Goal: Task Accomplishment & Management: Use online tool/utility

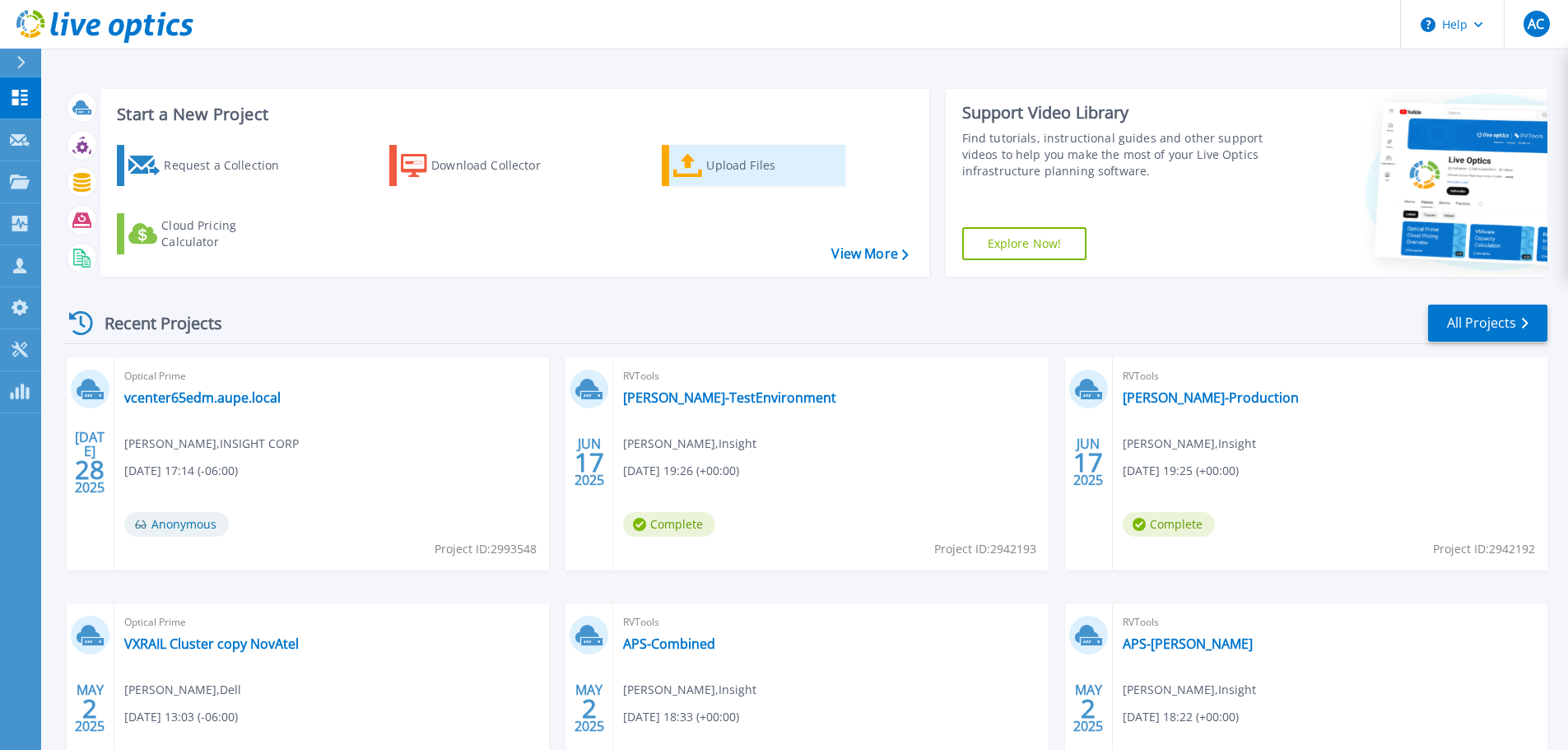
click at [742, 174] on div "Upload Files" at bounding box center [772, 165] width 132 height 33
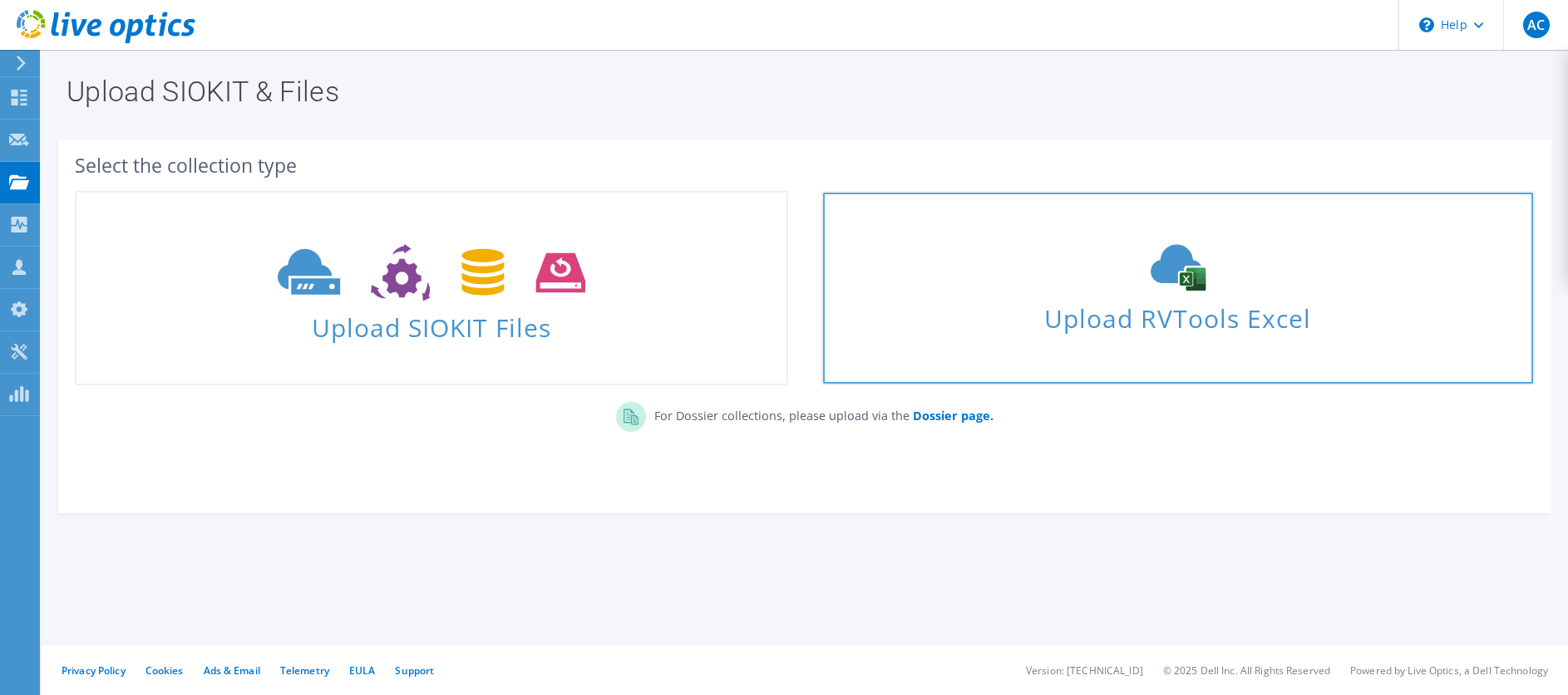
click at [1190, 316] on span "Upload RVTools Excel" at bounding box center [1178, 315] width 710 height 36
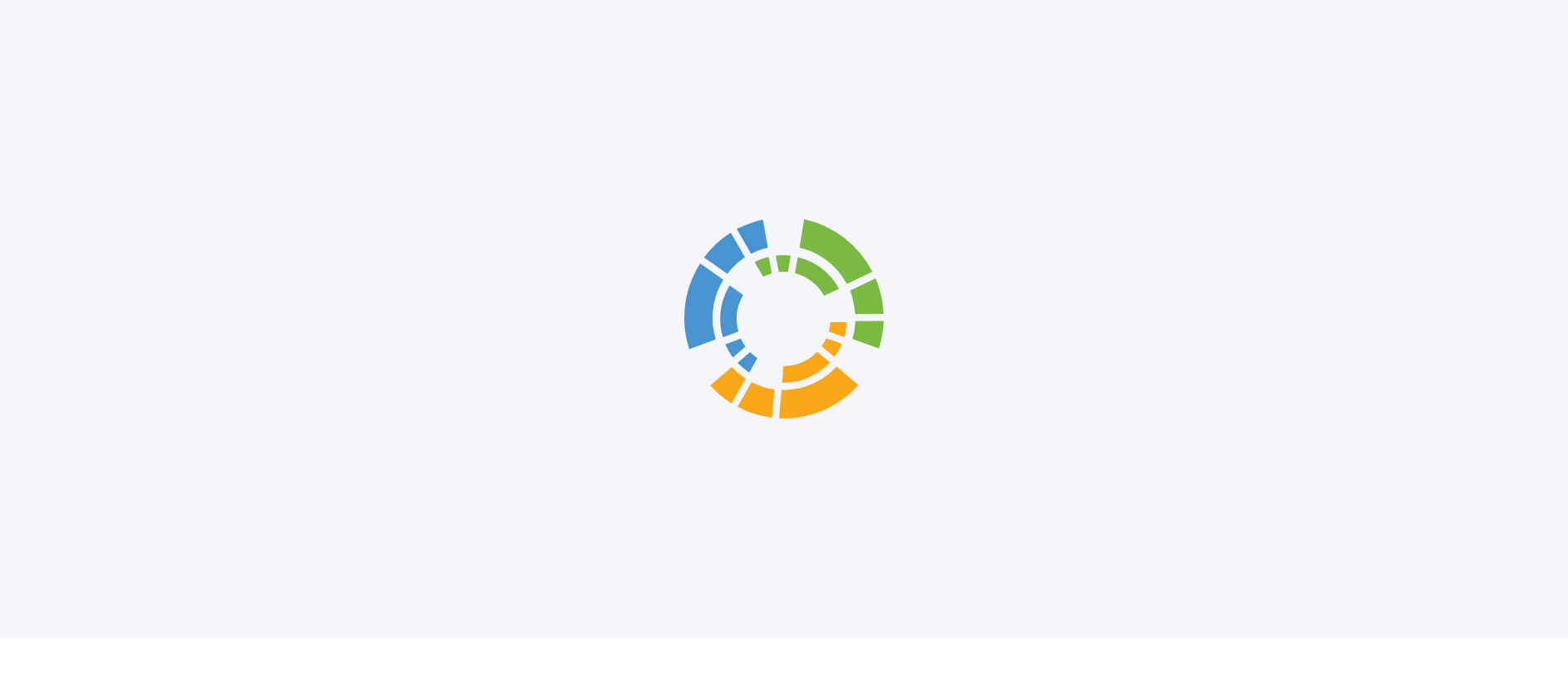
scroll to position [22, 0]
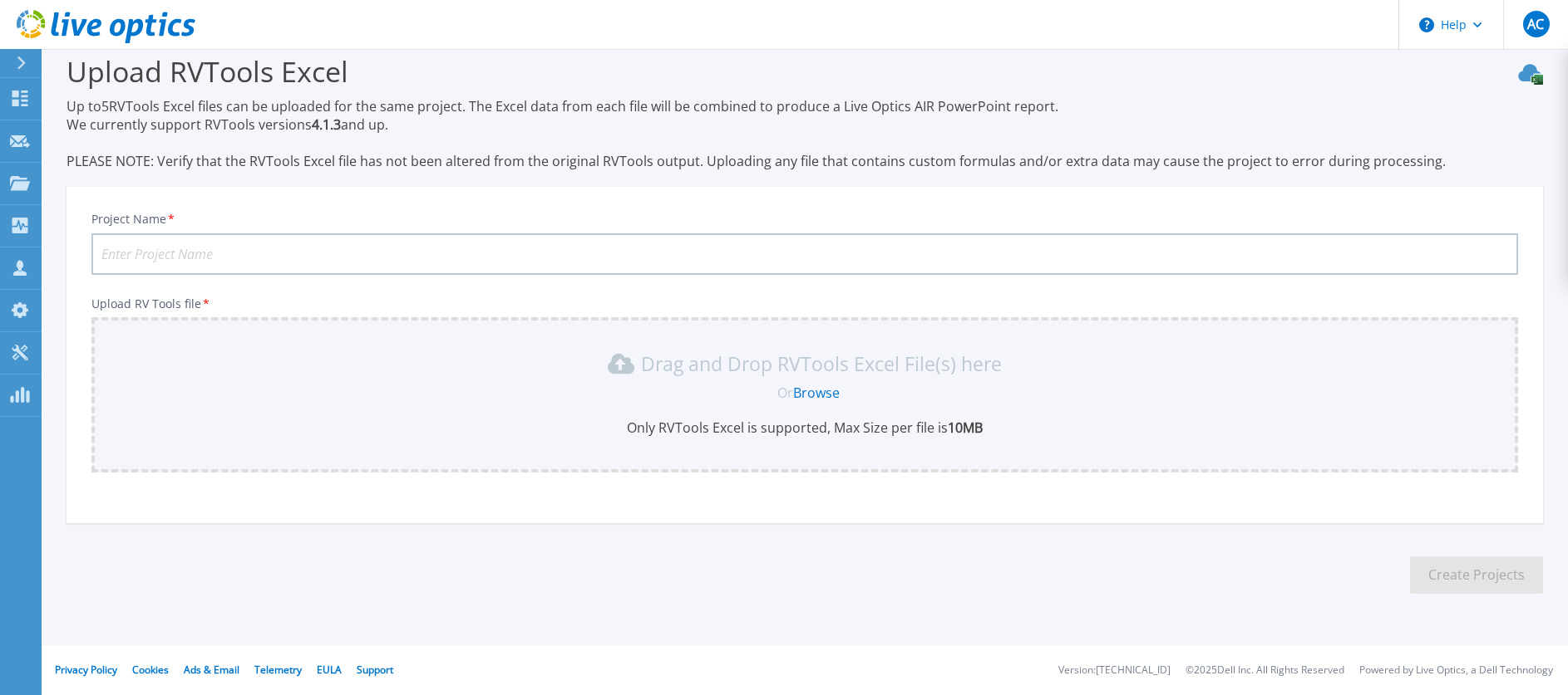
click at [474, 264] on input "Project Name *" at bounding box center [804, 254] width 1427 height 42
type input "[PERSON_NAME]-DMZ"
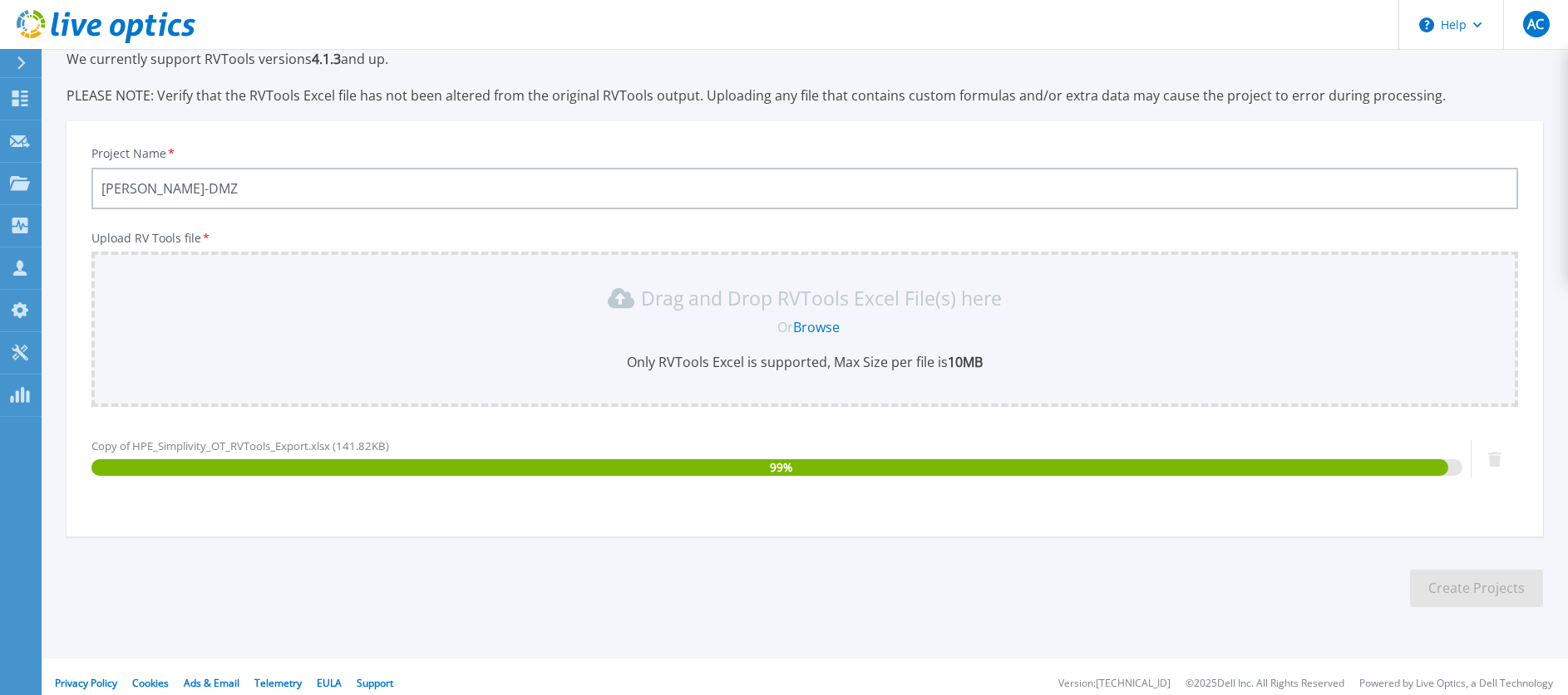
scroll to position [101, 0]
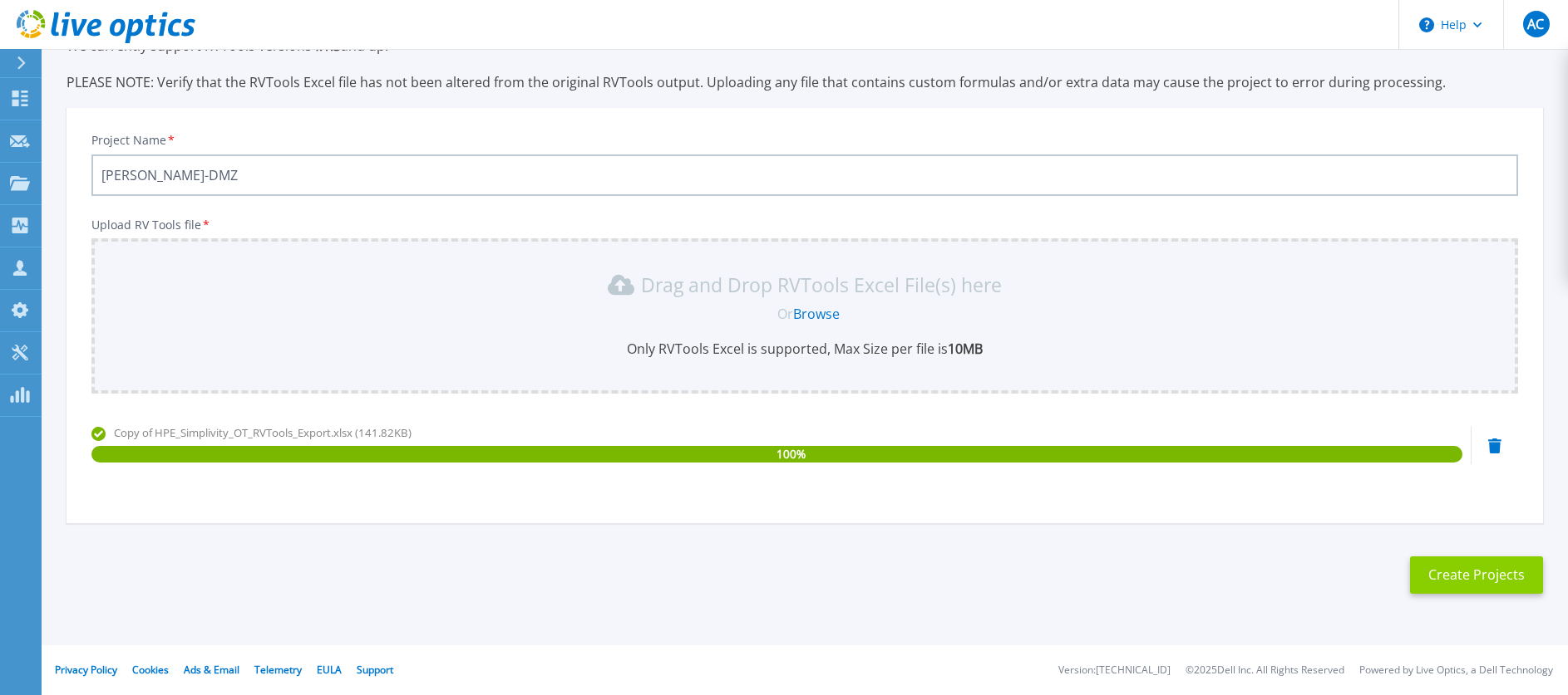
click at [1496, 576] on button "Create Projects" at bounding box center [1476, 575] width 133 height 37
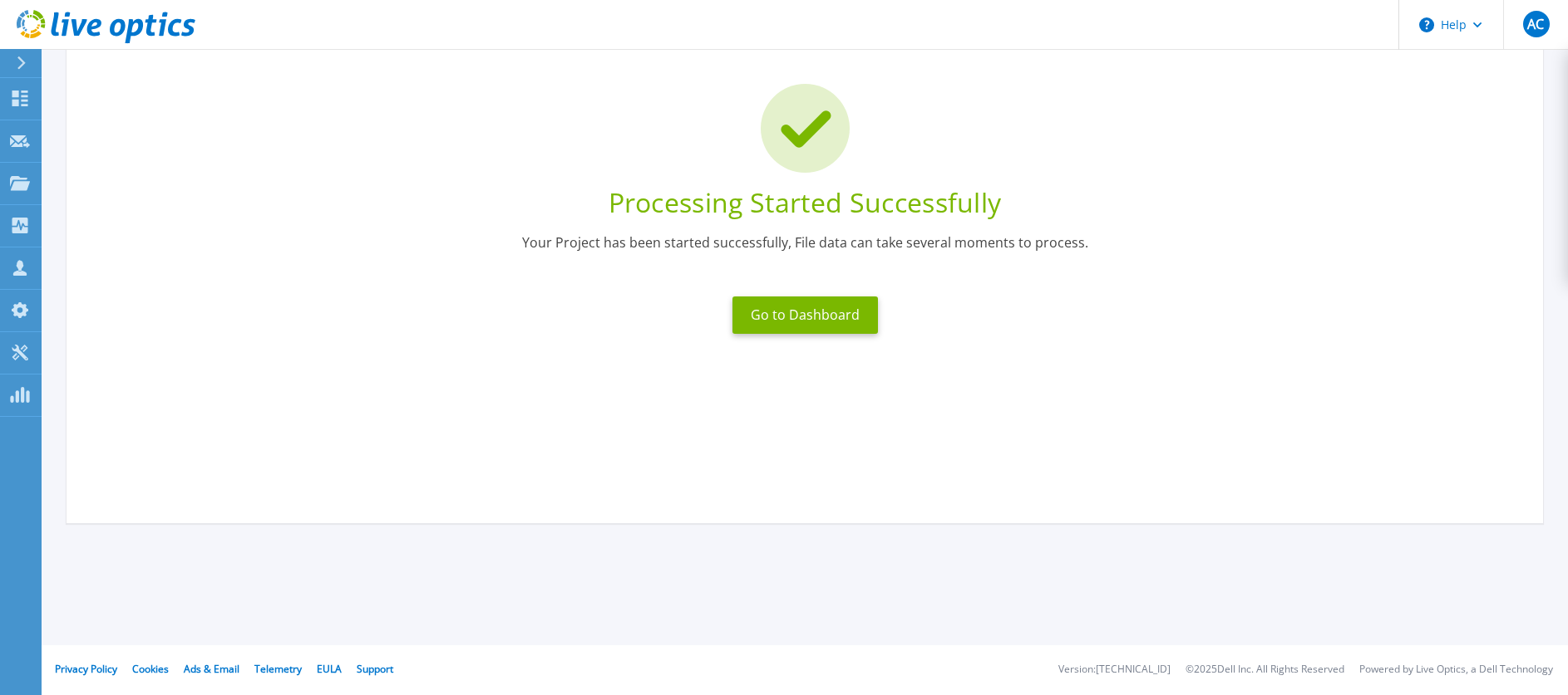
scroll to position [94, 0]
click at [800, 326] on button "Go to Dashboard" at bounding box center [804, 315] width 145 height 37
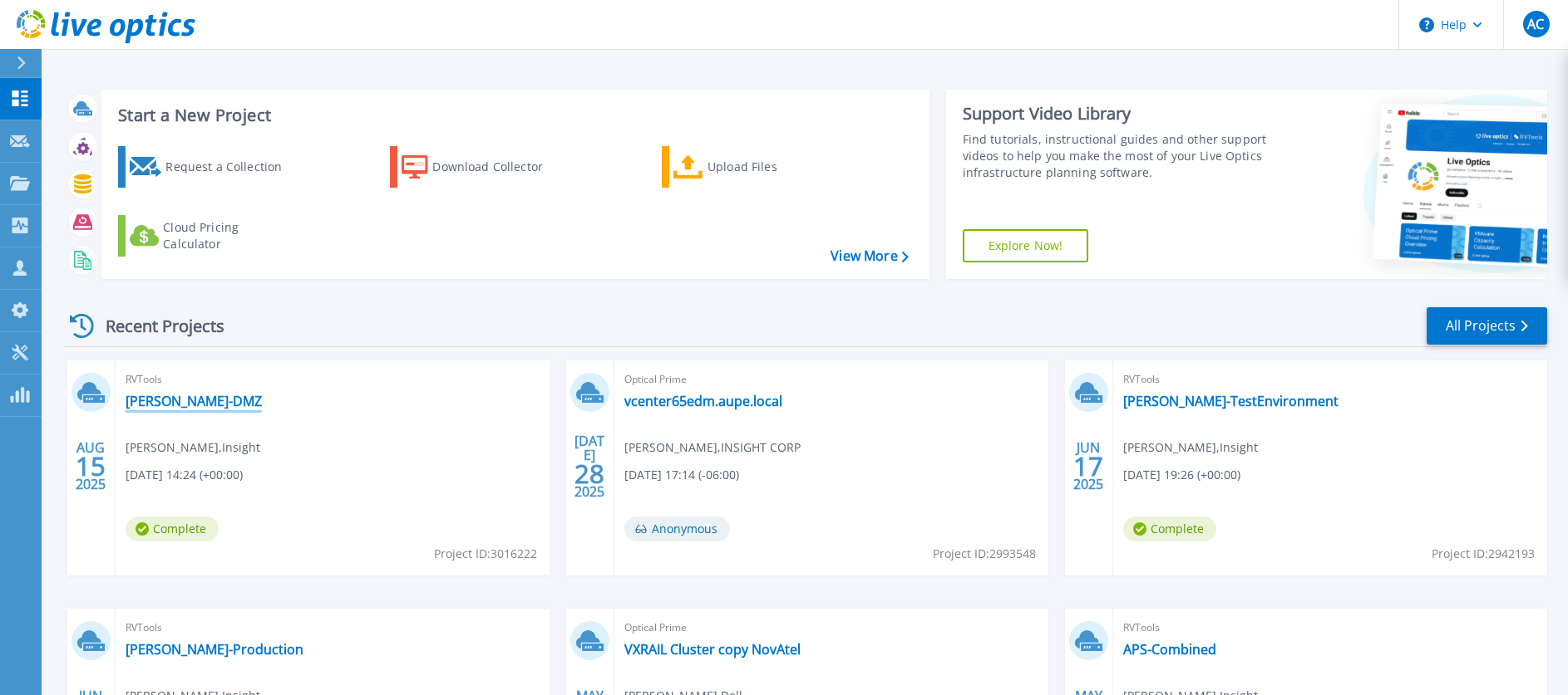
click at [165, 404] on link "Gibson-DMZ" at bounding box center [194, 402] width 137 height 17
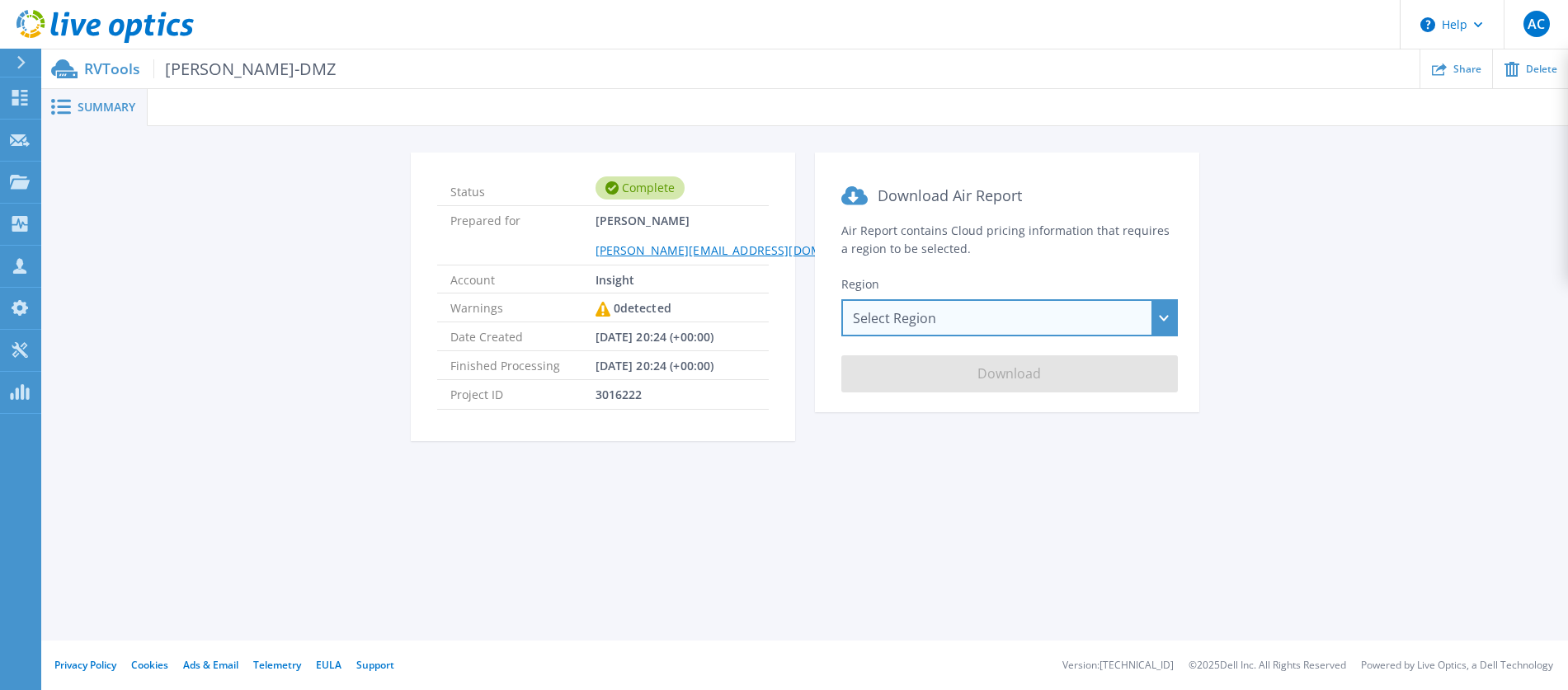
click at [1164, 317] on div "Select Region [GEOGRAPHIC_DATA] ([GEOGRAPHIC_DATA]) [GEOGRAPHIC_DATA] ([GEOGRAP…" at bounding box center [1010, 317] width 337 height 37
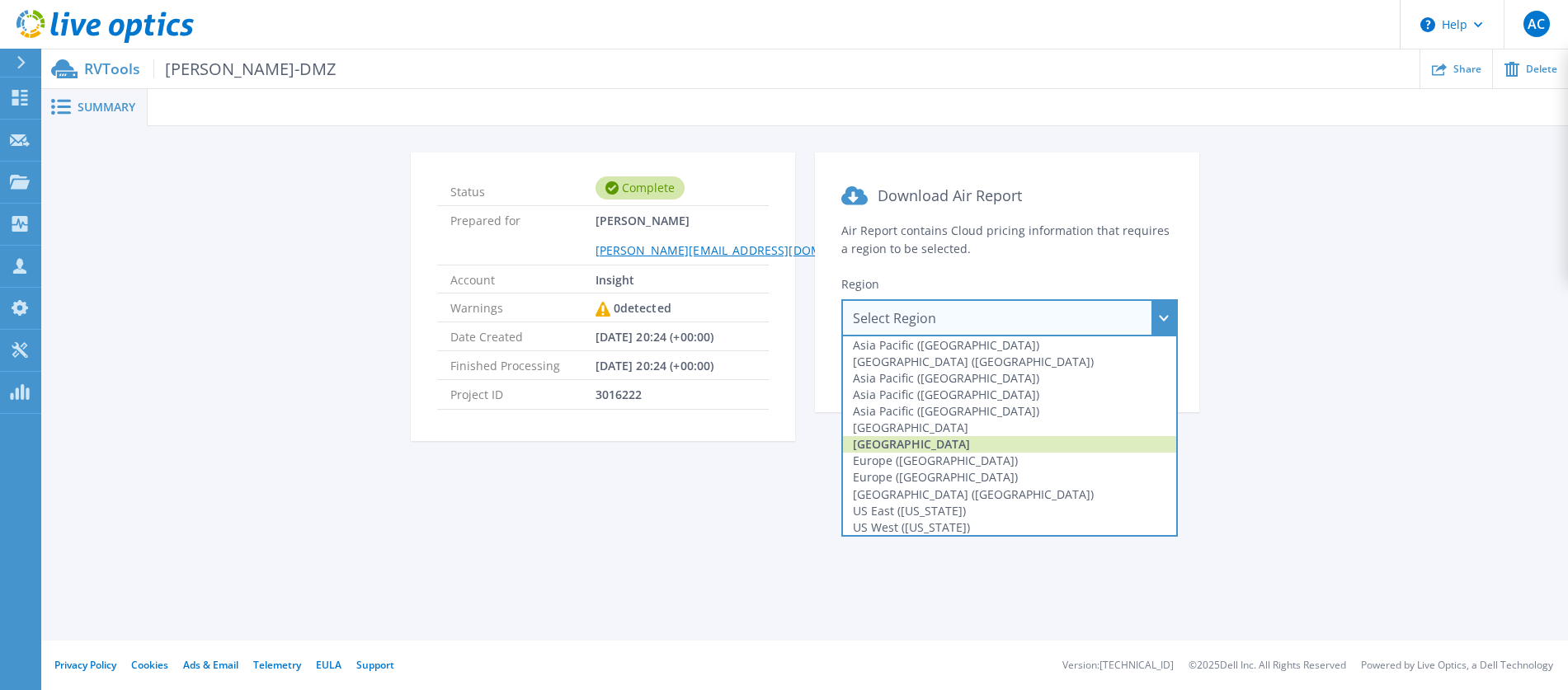
click at [947, 448] on div "[GEOGRAPHIC_DATA]" at bounding box center [1010, 445] width 333 height 17
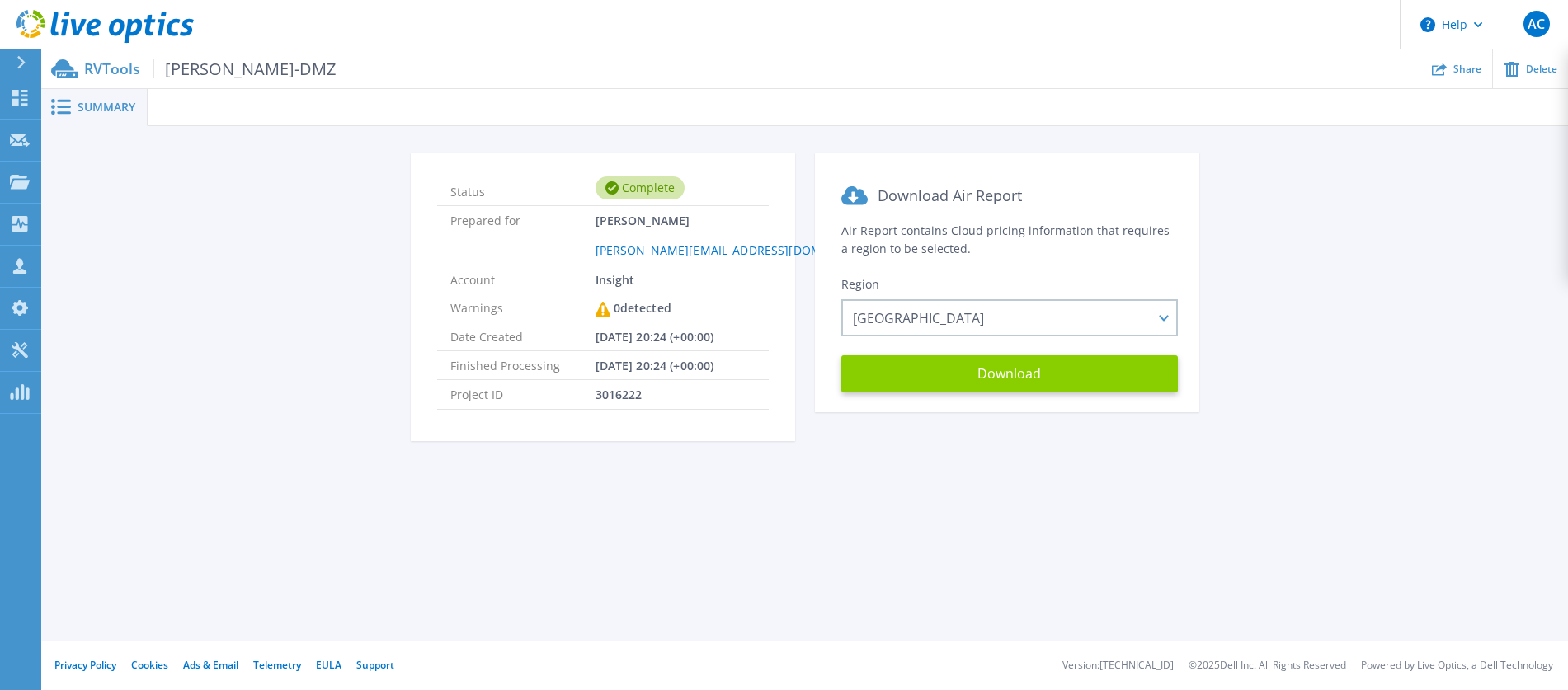
click at [1023, 371] on button "Download" at bounding box center [1010, 374] width 337 height 37
